Goal: Manage account settings

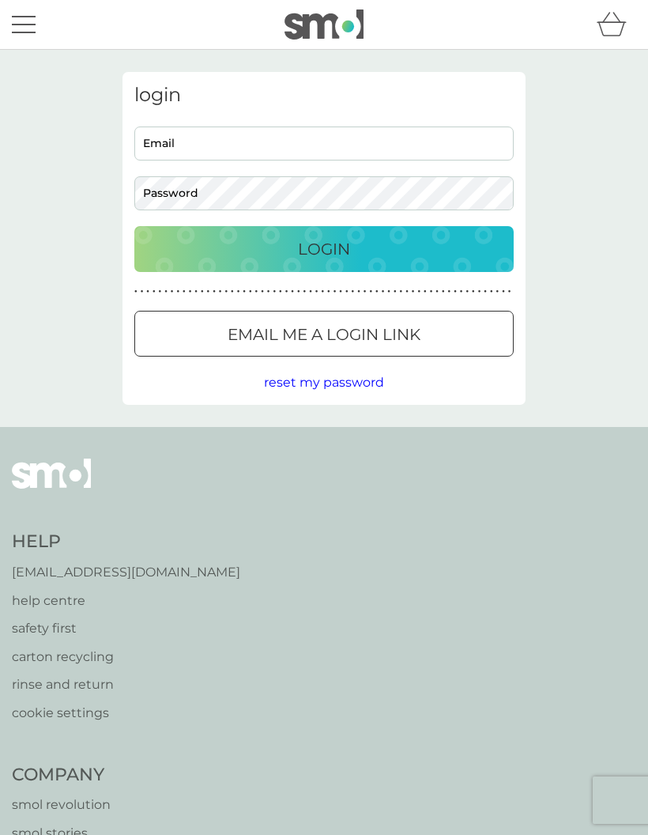
click at [276, 136] on input "Email" at bounding box center [324, 144] width 380 height 34
type input "[EMAIL_ADDRESS][DOMAIN_NAME]"
click at [351, 244] on div "Login" at bounding box center [324, 248] width 348 height 25
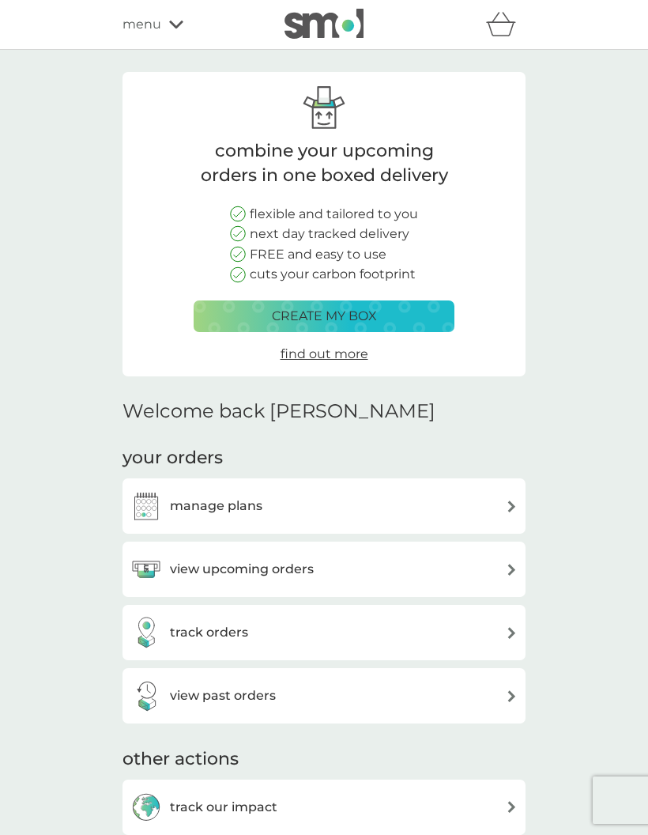
click at [500, 503] on div "manage plans" at bounding box center [323, 506] width 387 height 32
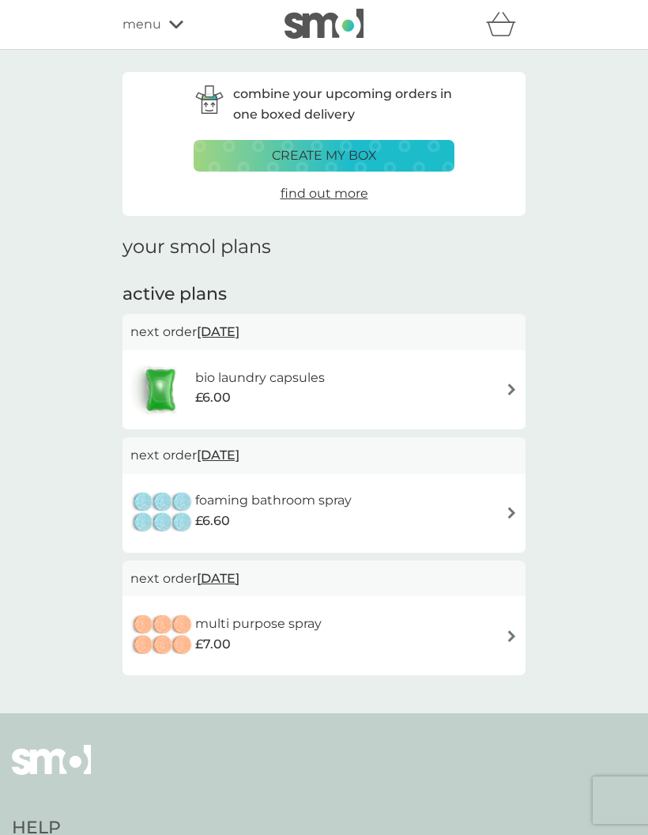
click at [237, 331] on span "[DATE]" at bounding box center [218, 331] width 43 height 31
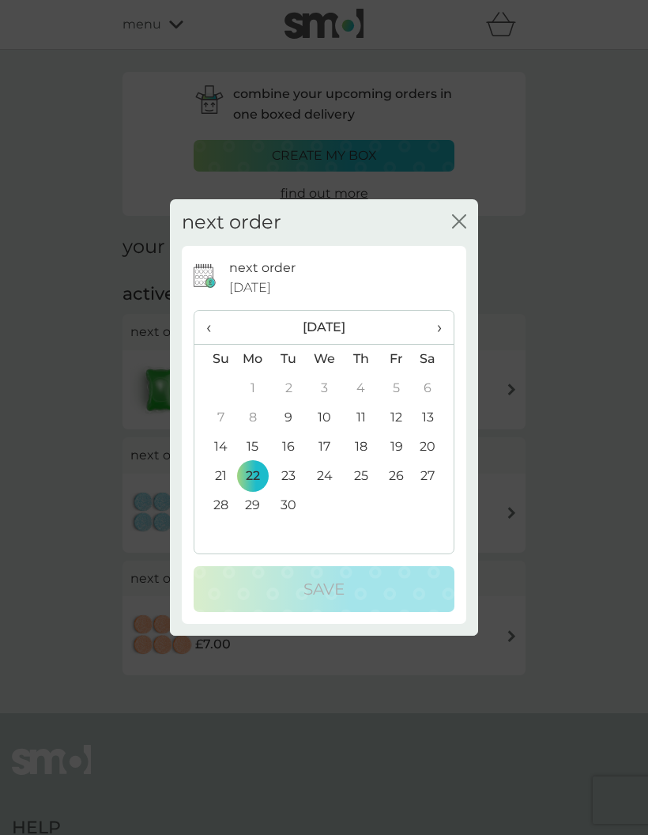
click at [456, 221] on icon "close" at bounding box center [459, 221] width 14 height 14
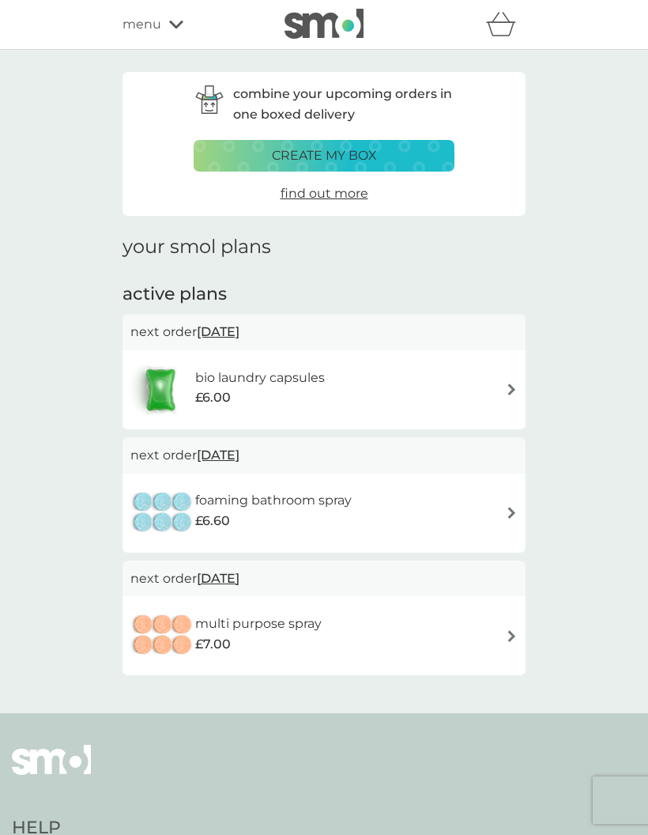
click at [516, 388] on img at bounding box center [512, 390] width 12 height 12
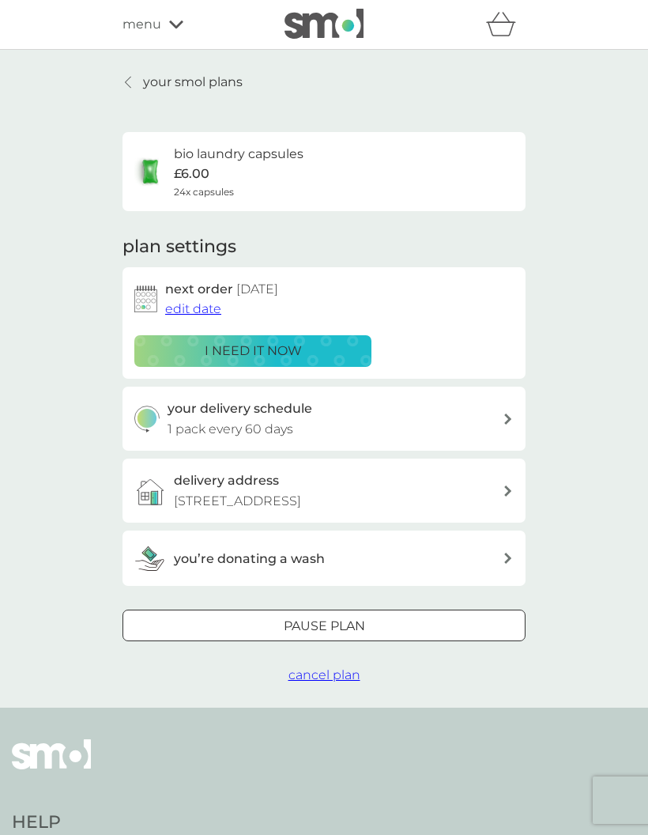
click at [200, 310] on span "edit date" at bounding box center [193, 308] width 56 height 15
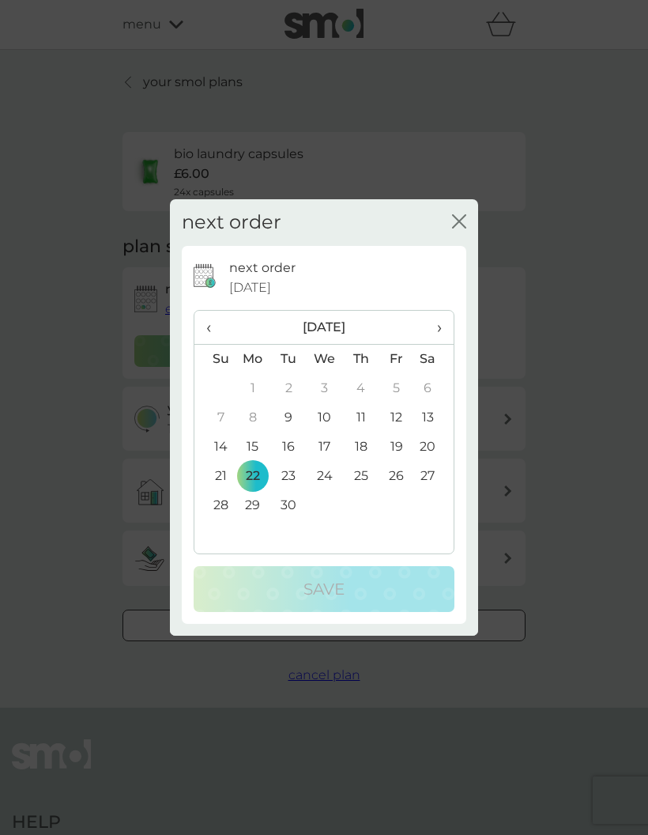
click at [458, 217] on icon "close" at bounding box center [459, 221] width 14 height 14
